Goal: Task Accomplishment & Management: Manage account settings

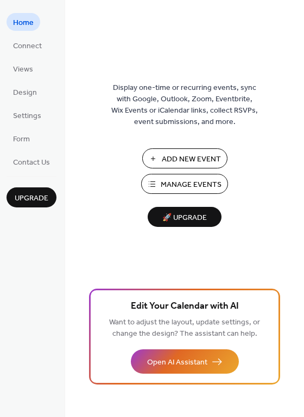
click at [187, 184] on span "Manage Events" at bounding box center [190, 184] width 61 height 11
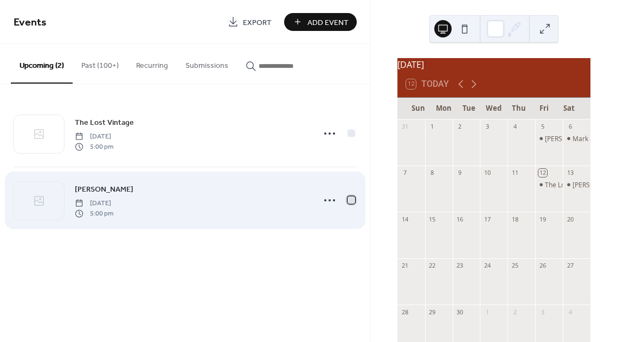
click at [350, 198] on div at bounding box center [352, 200] width 8 height 8
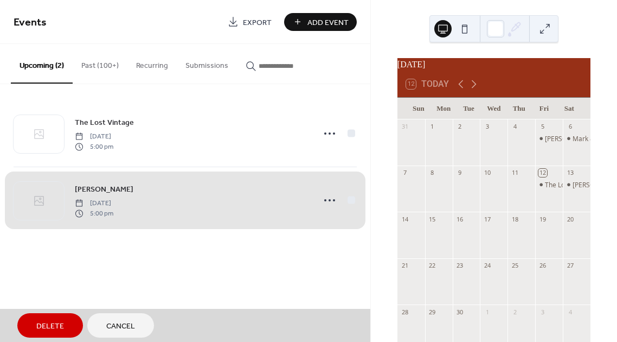
click at [64, 328] on button "Delete" at bounding box center [50, 325] width 66 height 24
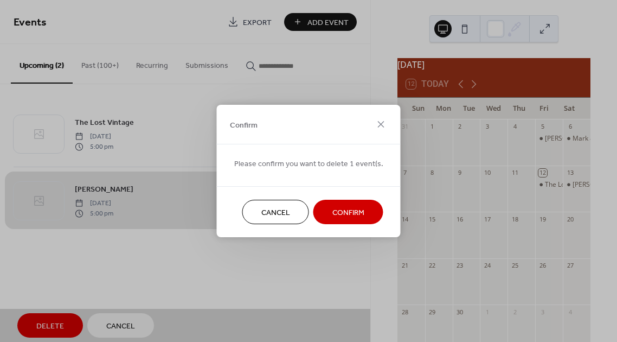
click at [346, 215] on span "Confirm" at bounding box center [348, 212] width 32 height 11
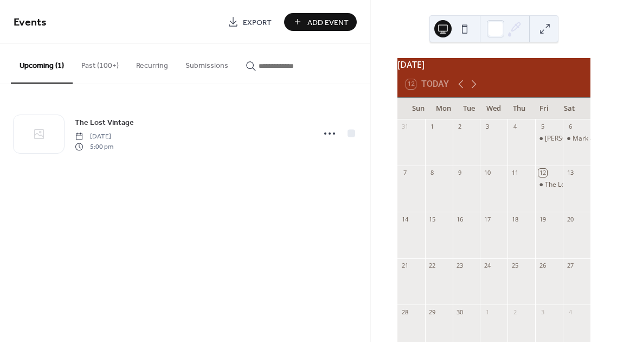
click at [342, 21] on span "Add Event" at bounding box center [327, 22] width 41 height 11
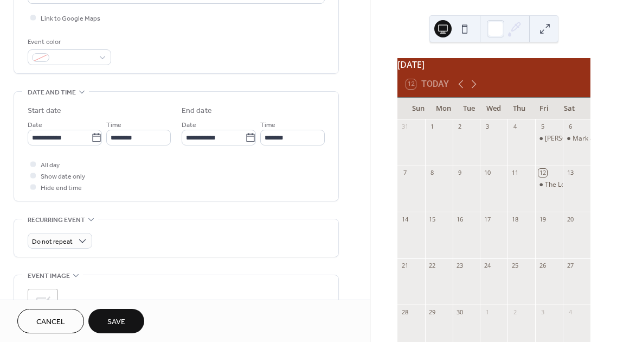
scroll to position [275, 0]
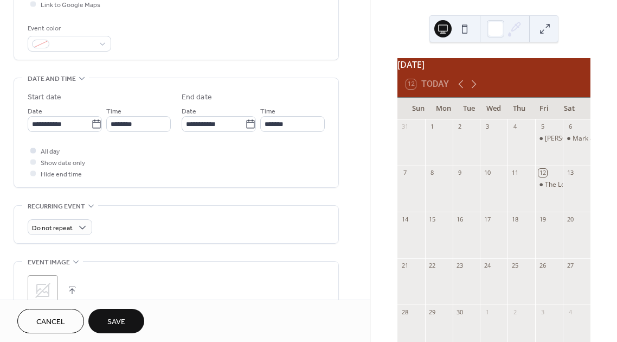
type input "**********"
click at [33, 151] on div at bounding box center [32, 149] width 5 height 5
click at [121, 322] on span "Save" at bounding box center [116, 321] width 18 height 11
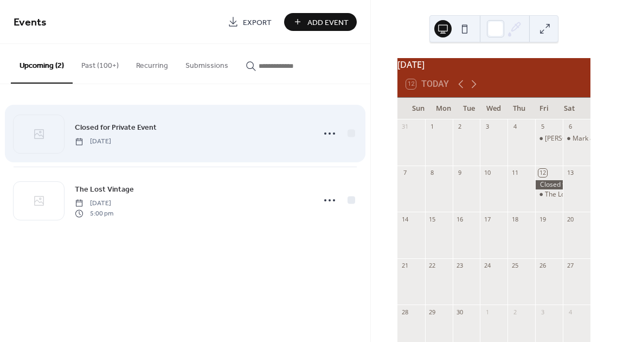
click at [111, 138] on span "Friday, September 12, 2025" at bounding box center [93, 142] width 36 height 10
click at [327, 134] on icon at bounding box center [329, 133] width 17 height 17
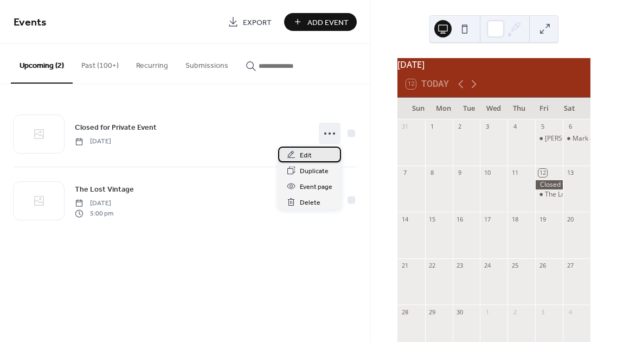
click at [311, 157] on span "Edit" at bounding box center [306, 155] width 12 height 11
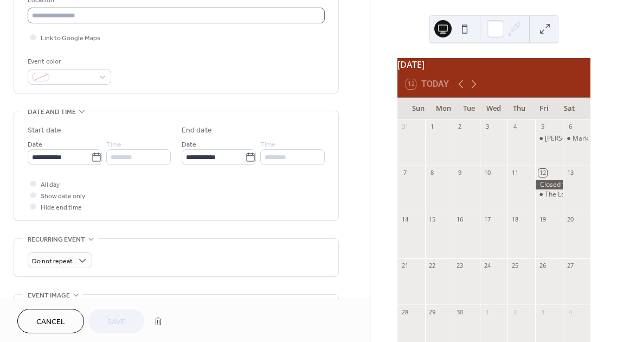
scroll to position [277, 0]
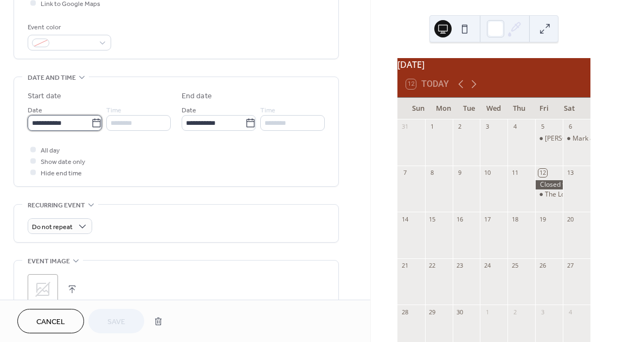
click at [57, 128] on input "**********" at bounding box center [59, 123] width 63 height 16
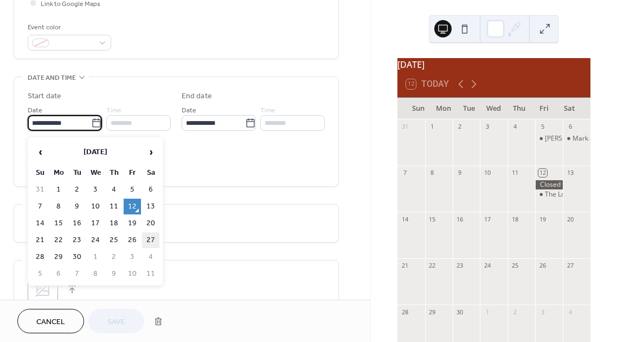
click at [151, 242] on td "27" at bounding box center [150, 240] width 17 height 16
type input "**********"
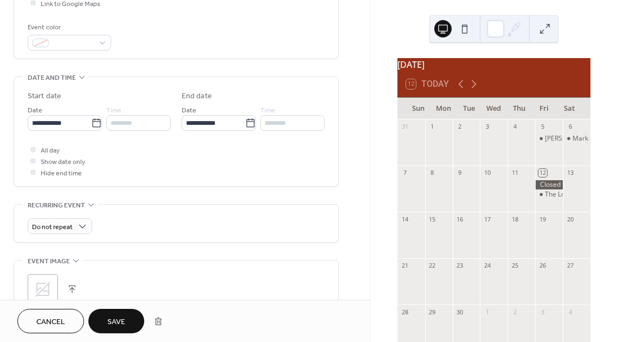
click at [119, 316] on span "Save" at bounding box center [116, 321] width 18 height 11
